Goal: Transaction & Acquisition: Purchase product/service

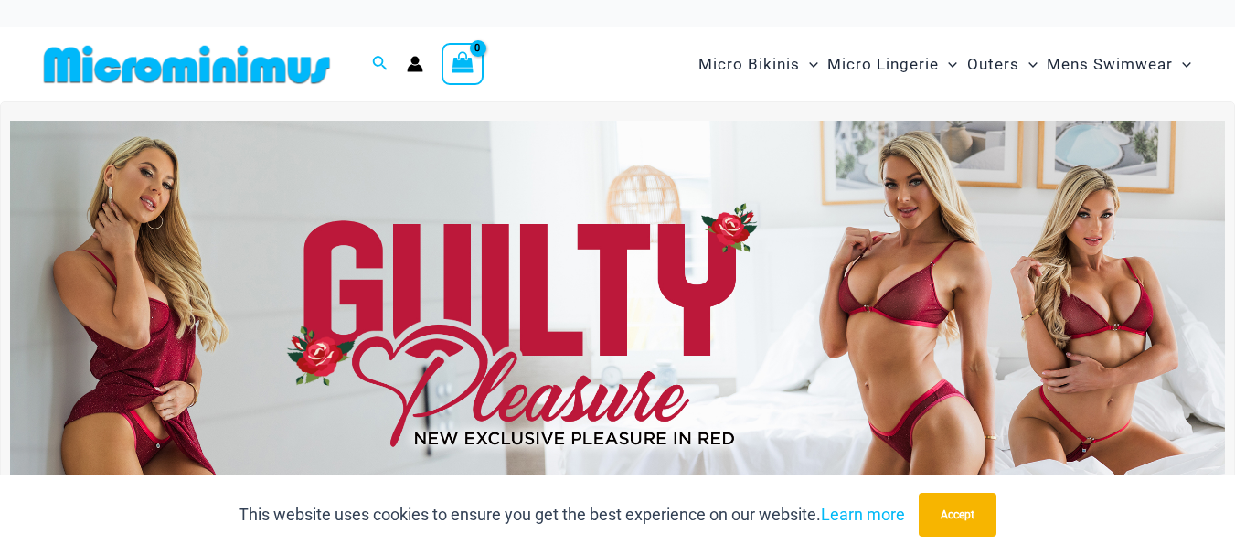
click at [661, 245] on img at bounding box center [617, 327] width 1215 height 413
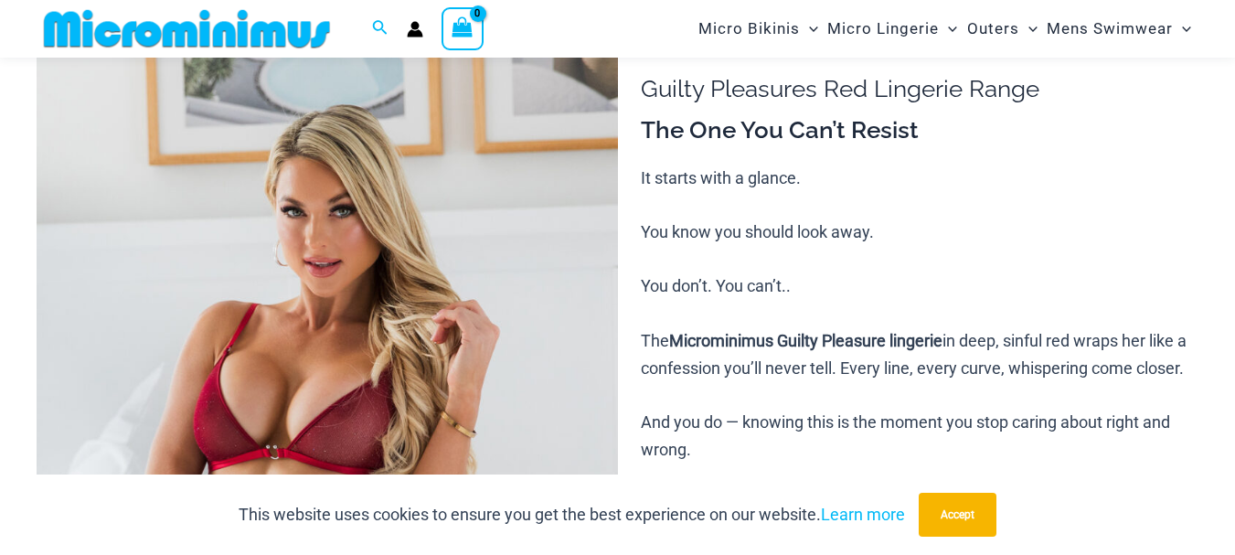
scroll to position [165, 0]
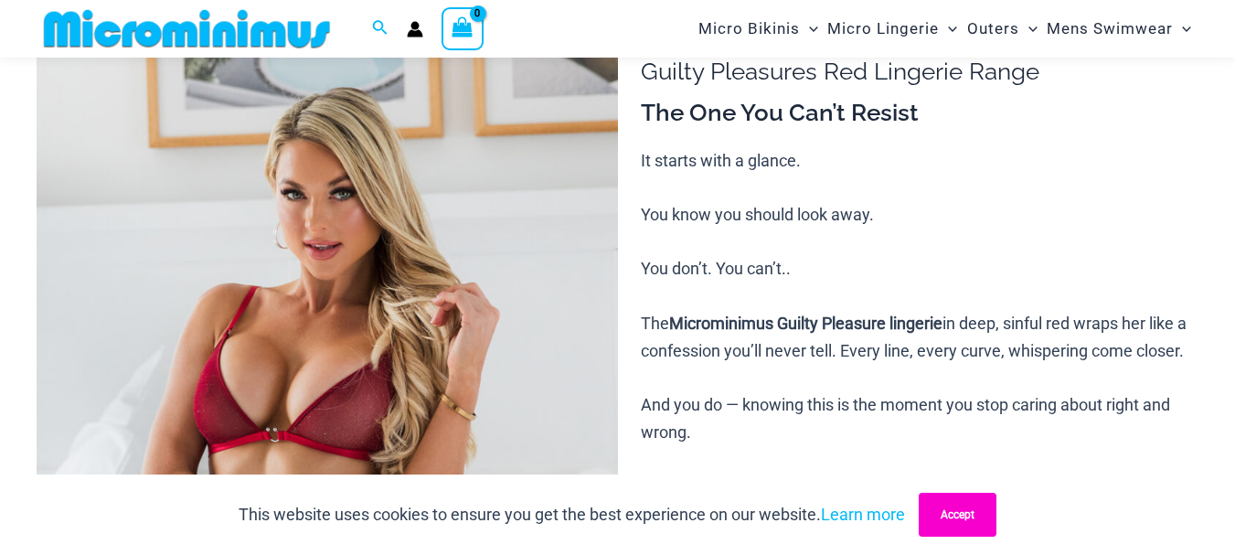
click at [954, 501] on button "Accept" at bounding box center [958, 515] width 78 height 44
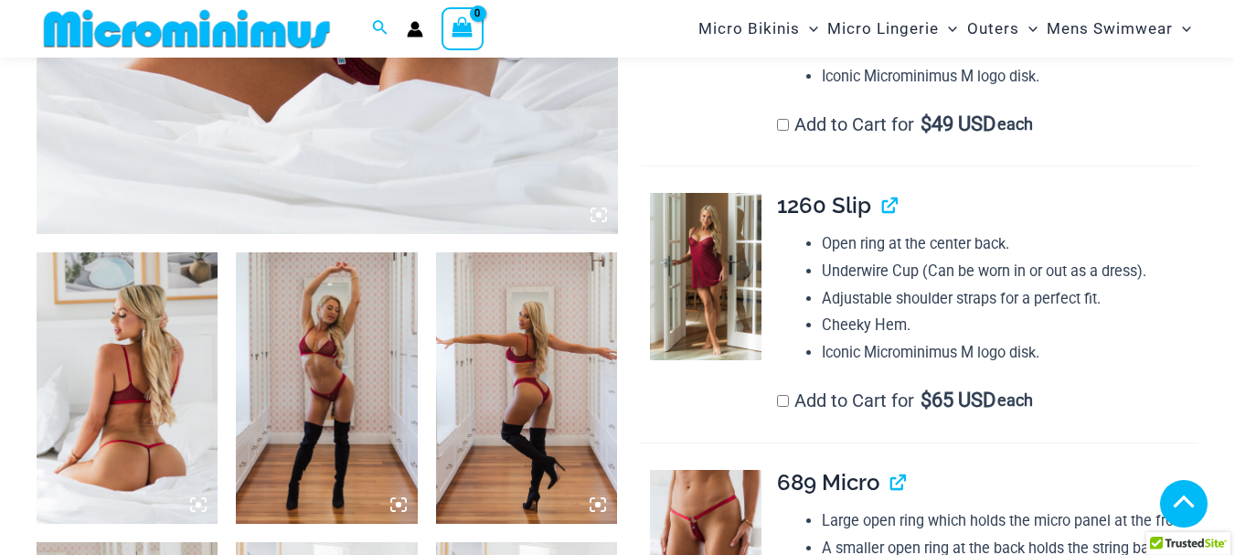
scroll to position [805, 0]
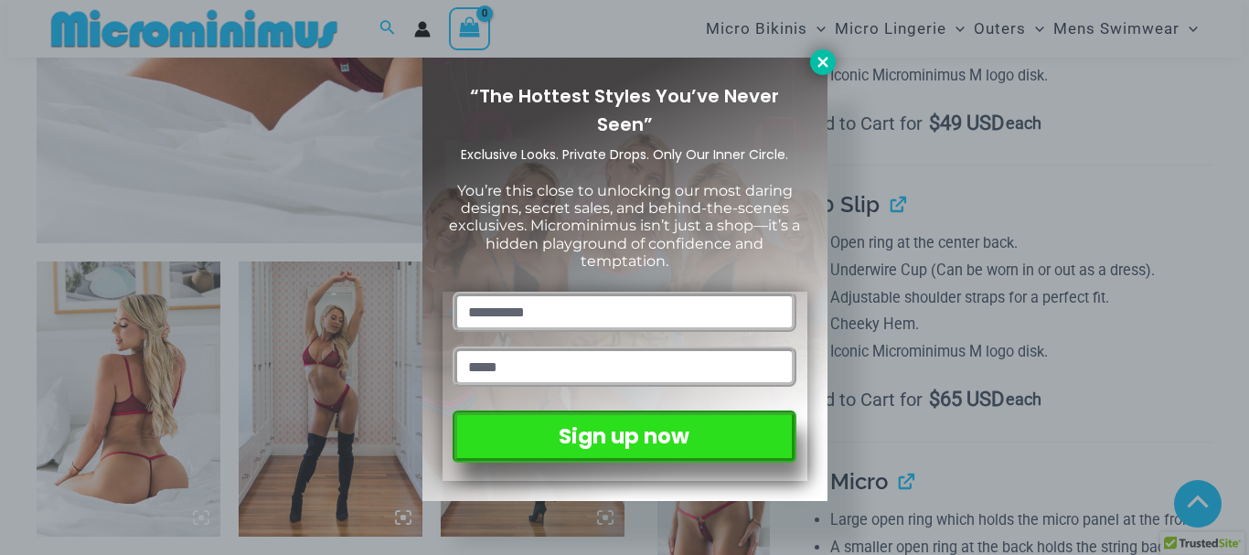
click at [825, 54] on icon at bounding box center [822, 62] width 16 height 16
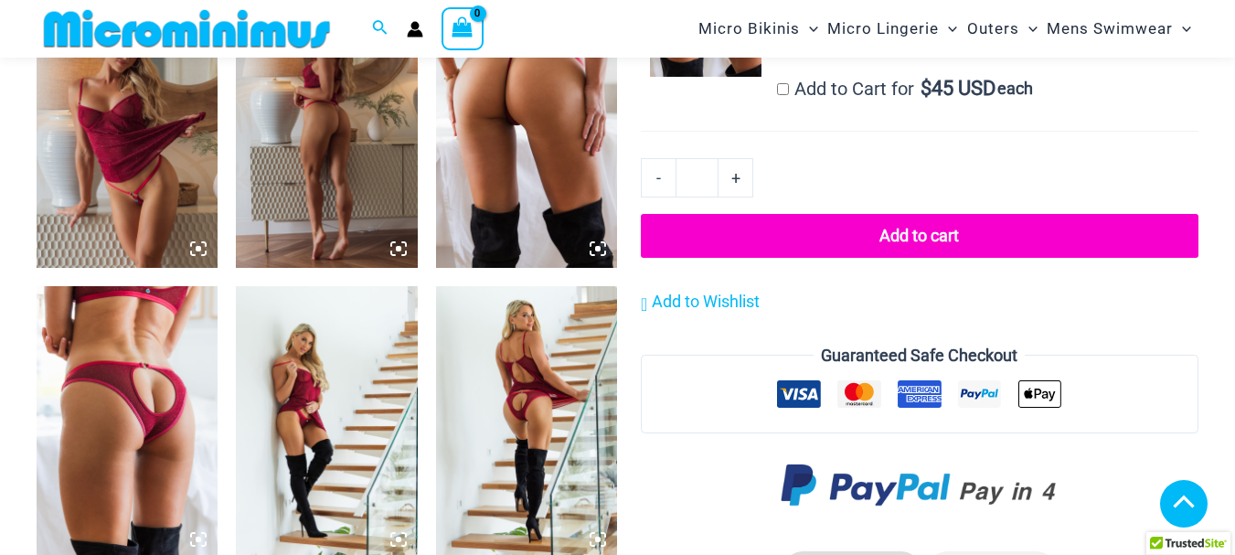
scroll to position [1445, 0]
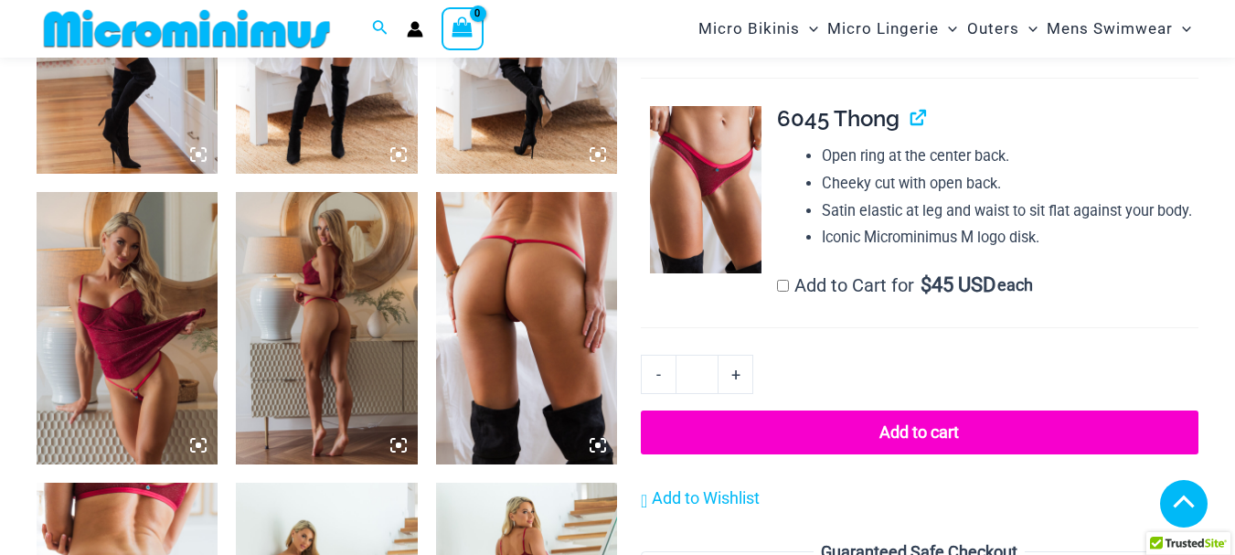
click at [326, 277] on img at bounding box center [326, 328] width 181 height 272
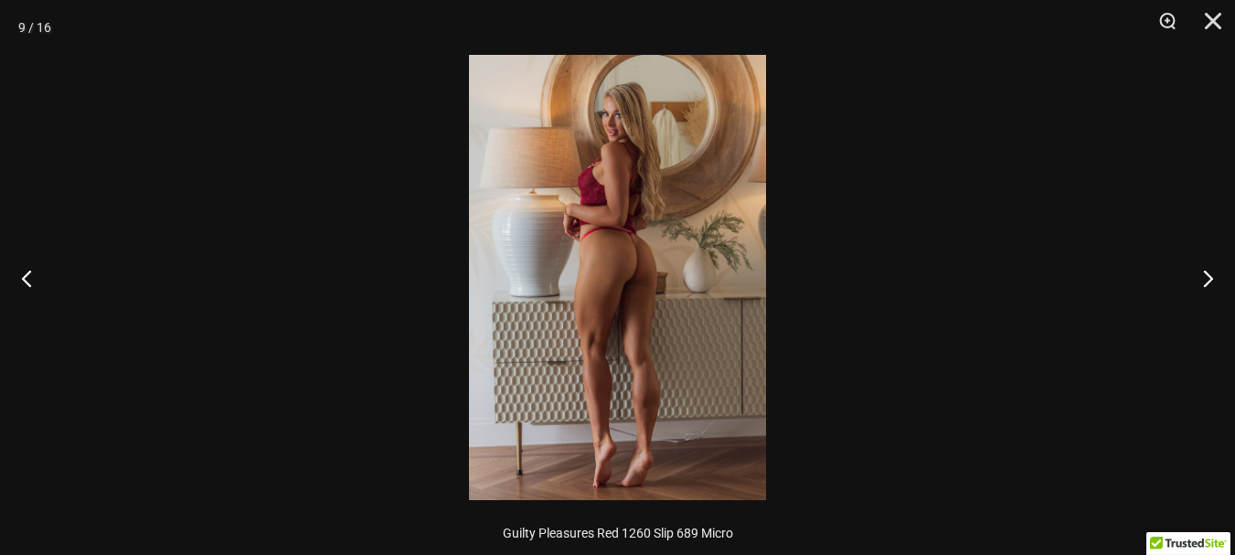
click at [683, 204] on img at bounding box center [617, 277] width 297 height 445
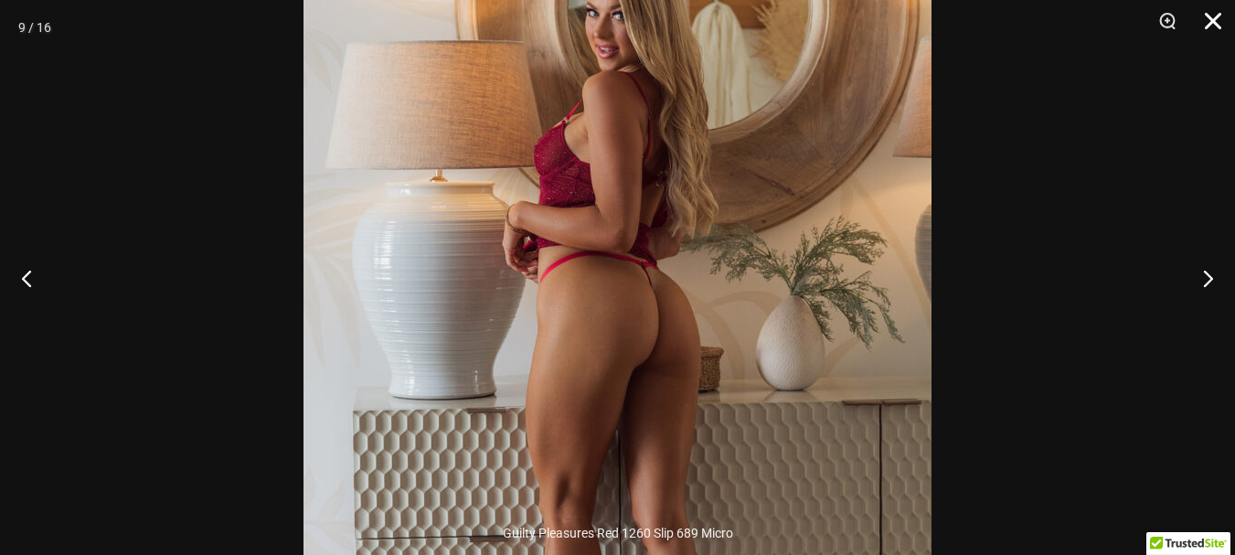
click at [1220, 15] on button "Close" at bounding box center [1207, 27] width 46 height 55
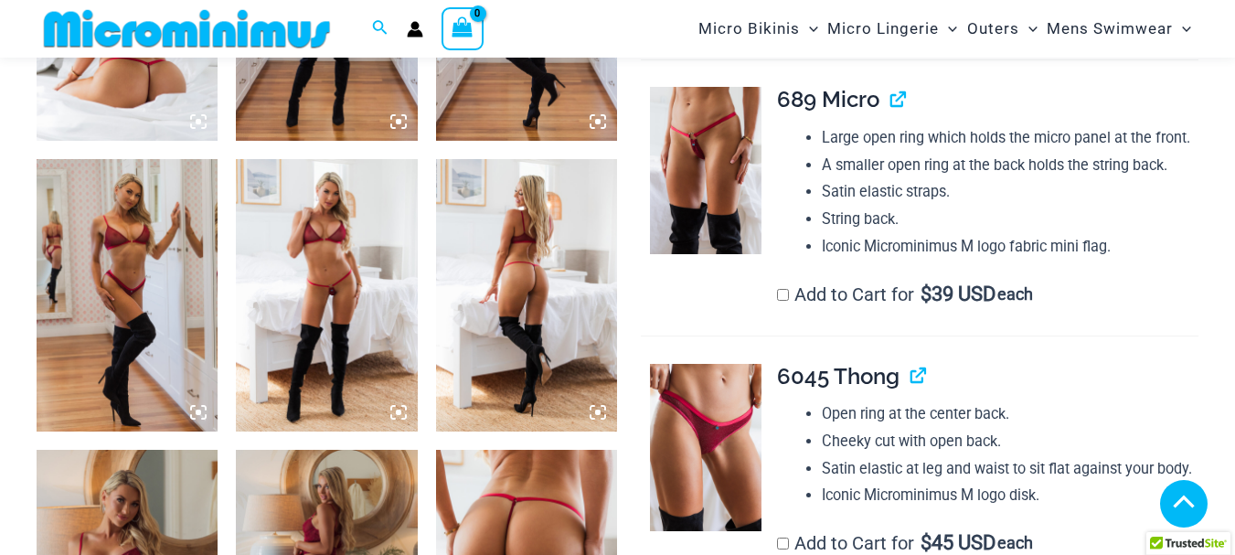
scroll to position [1171, 0]
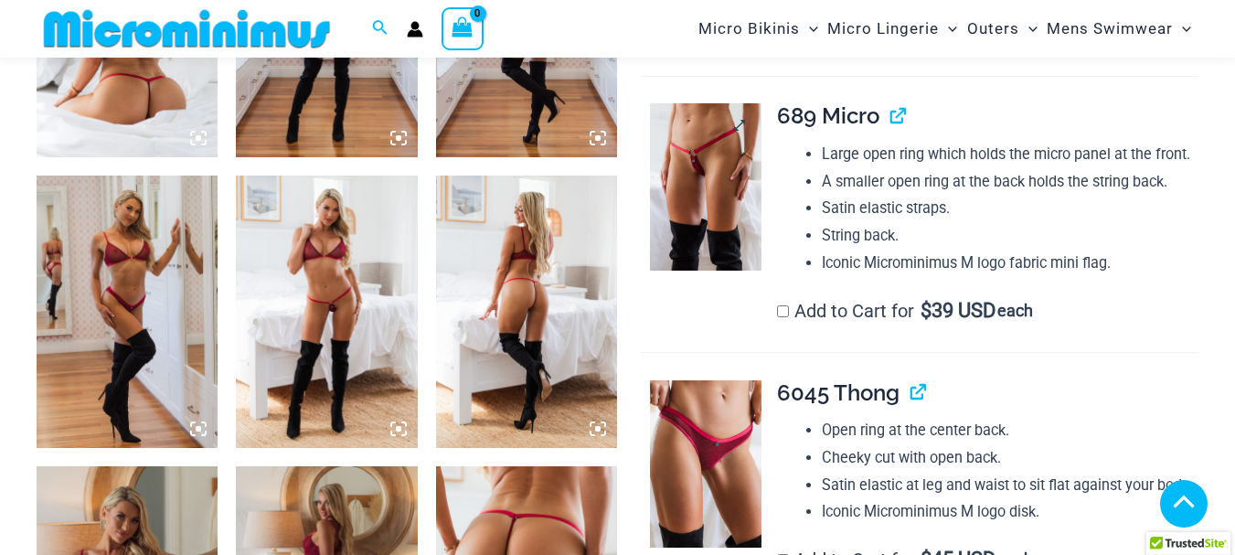
click at [713, 181] on img at bounding box center [706, 186] width 112 height 167
